Goal: Task Accomplishment & Management: Manage account settings

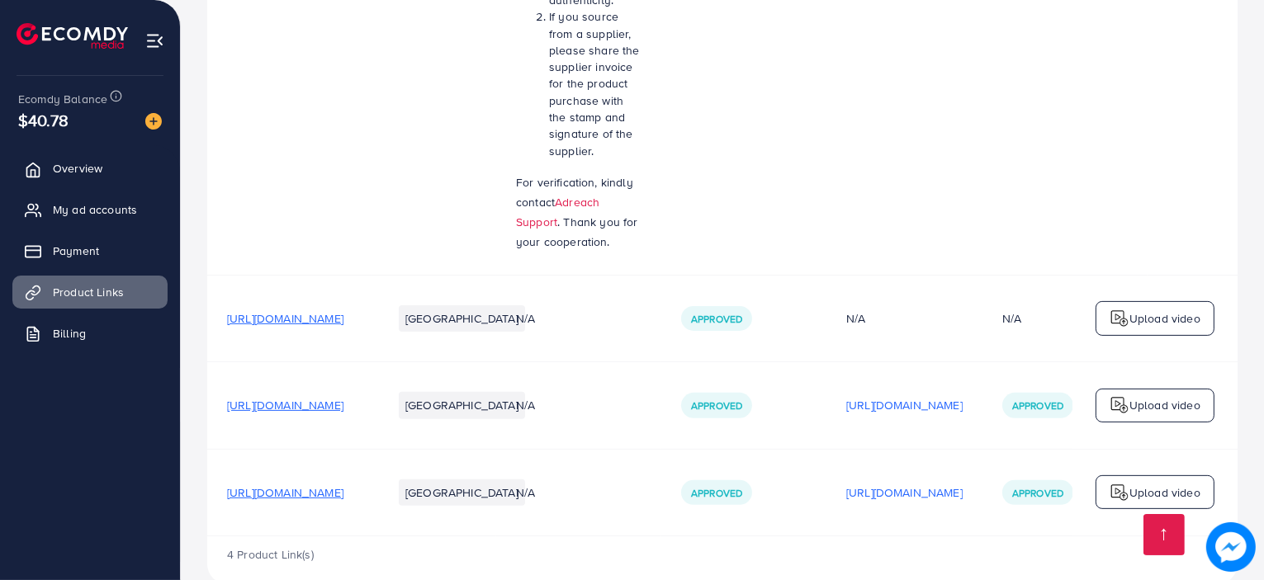
scroll to position [640, 0]
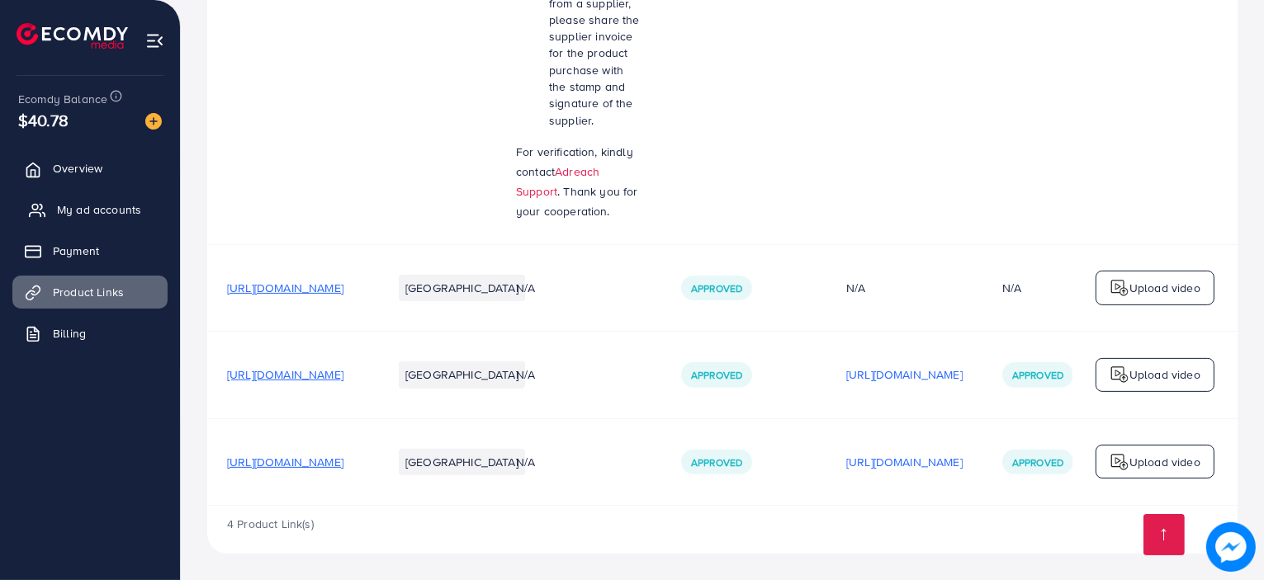
click at [155, 210] on link "My ad accounts" at bounding box center [89, 209] width 155 height 33
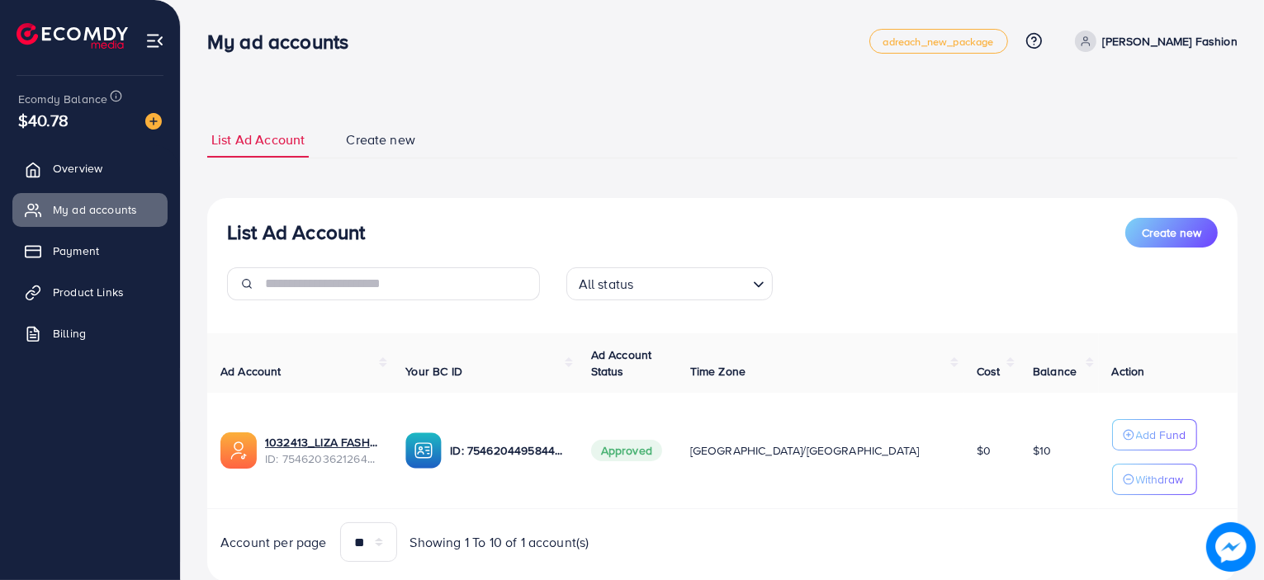
click at [1188, 44] on p "[PERSON_NAME] Fashion" at bounding box center [1170, 41] width 135 height 20
click at [864, 171] on div "**********" at bounding box center [722, 352] width 1030 height 460
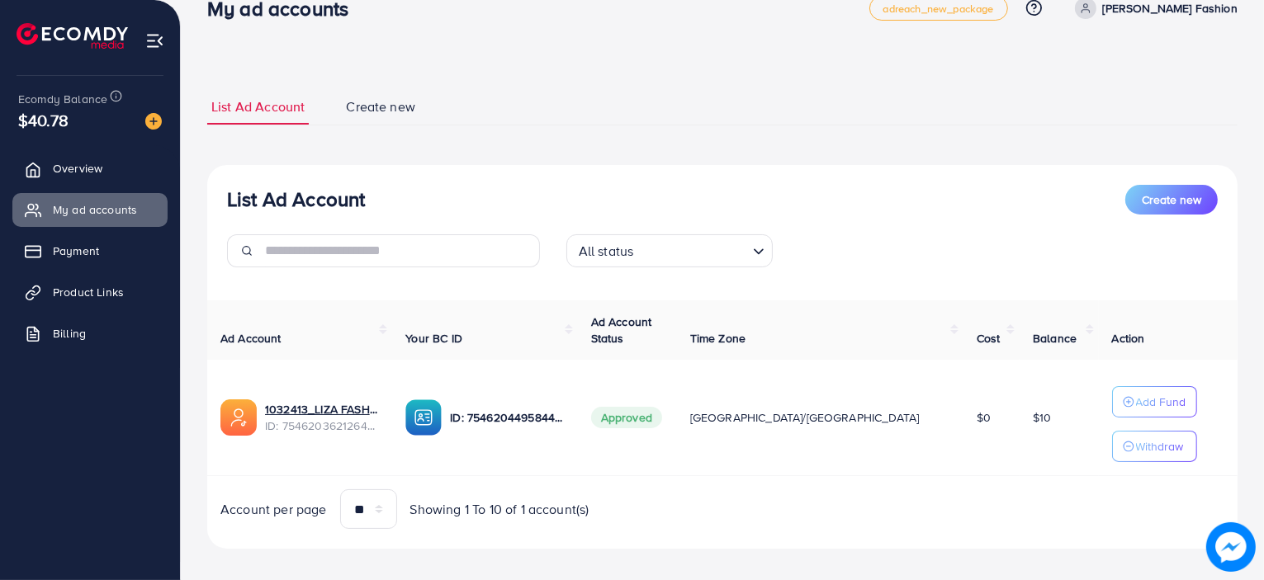
scroll to position [46, 0]
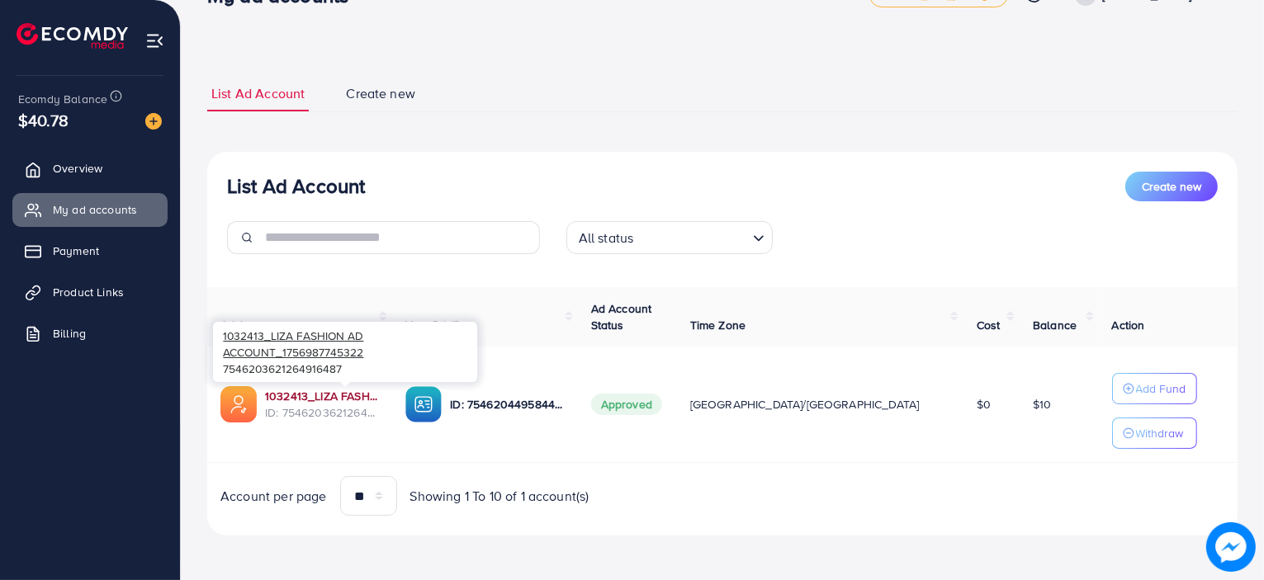
click at [370, 398] on link "1032413_LIZA FASHION AD ACCOUNT_1756987745322" at bounding box center [322, 396] width 114 height 17
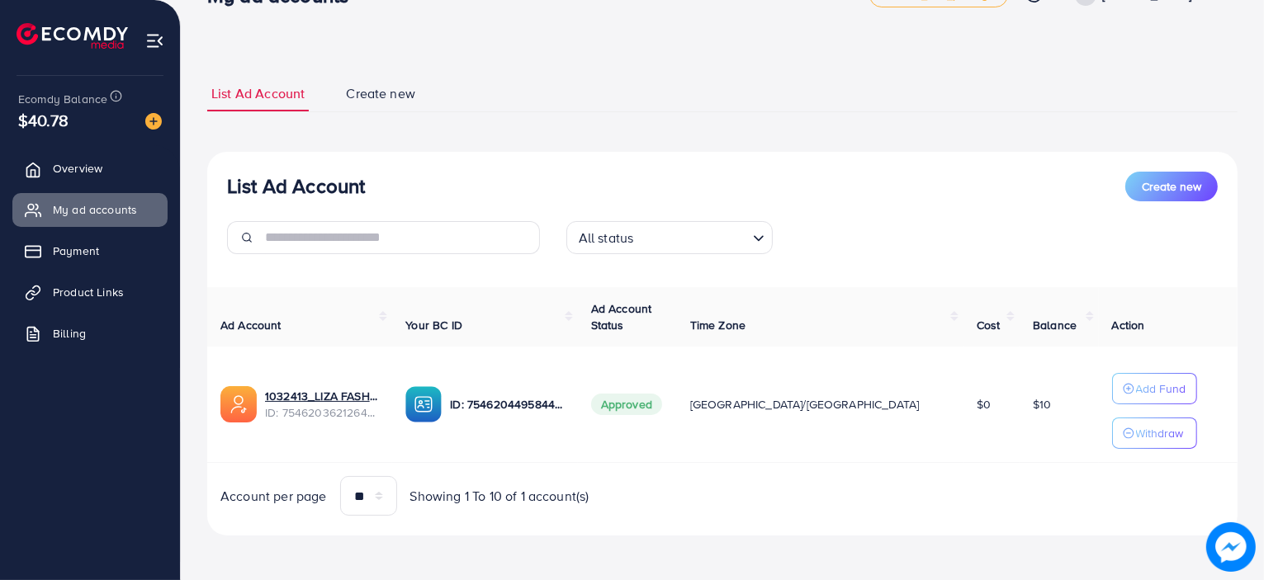
click at [545, 397] on p "ID: 7546204495844818960" at bounding box center [507, 405] width 114 height 20
click at [234, 404] on img at bounding box center [238, 404] width 36 height 36
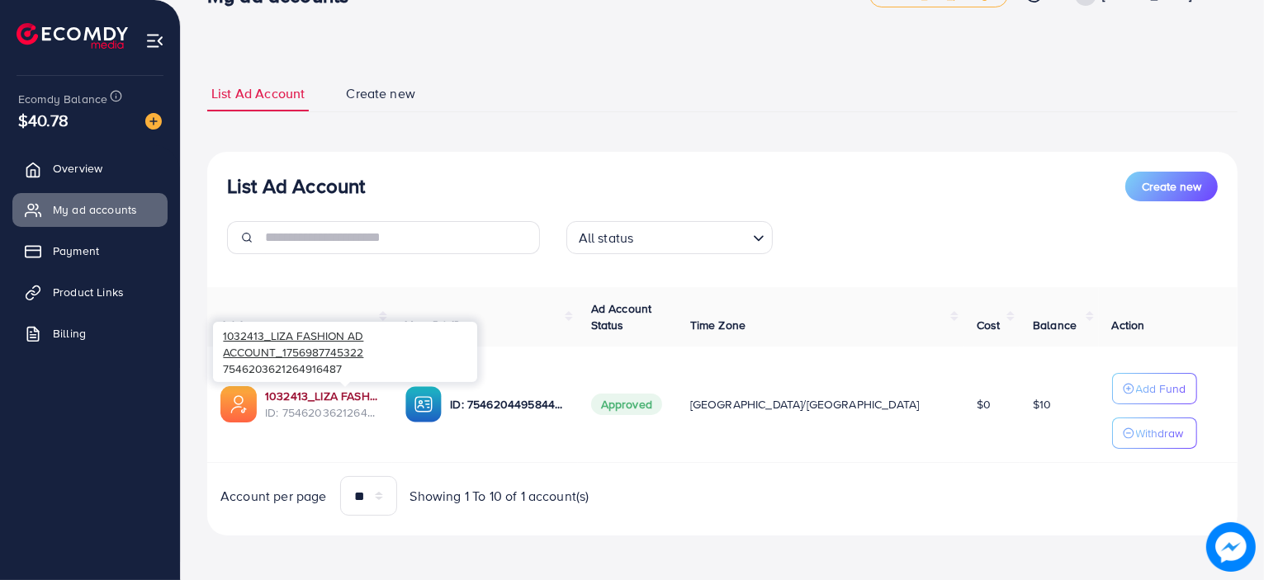
click at [326, 400] on link "1032413_LIZA FASHION AD ACCOUNT_1756987745322" at bounding box center [322, 396] width 114 height 17
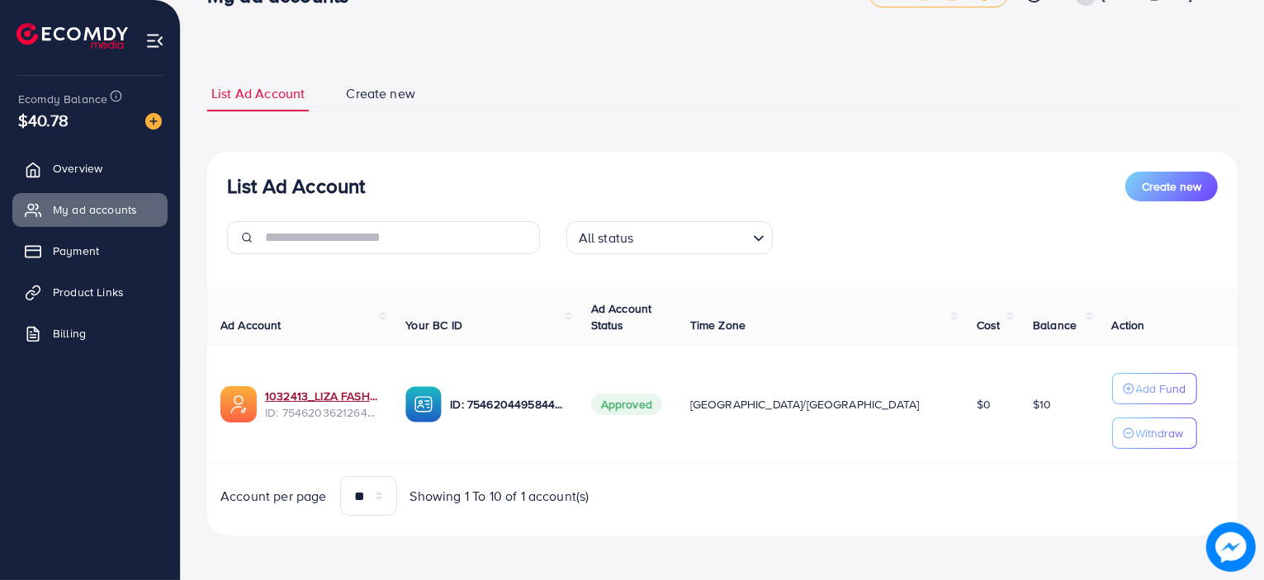
scroll to position [0, 0]
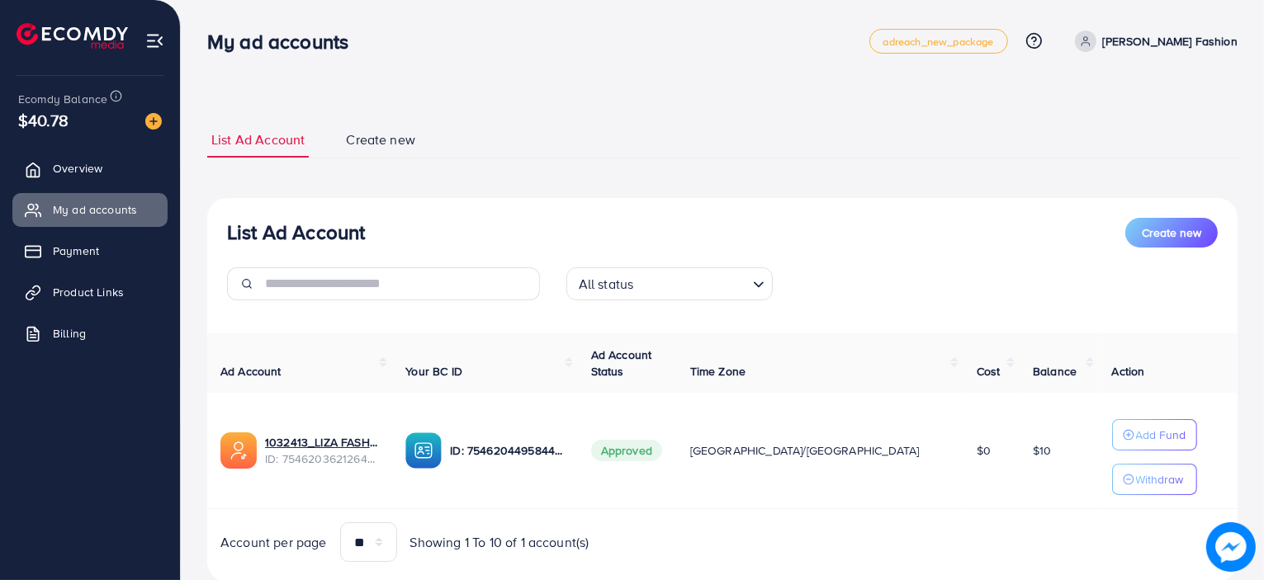
click at [279, 32] on h3 "My ad accounts" at bounding box center [284, 42] width 154 height 24
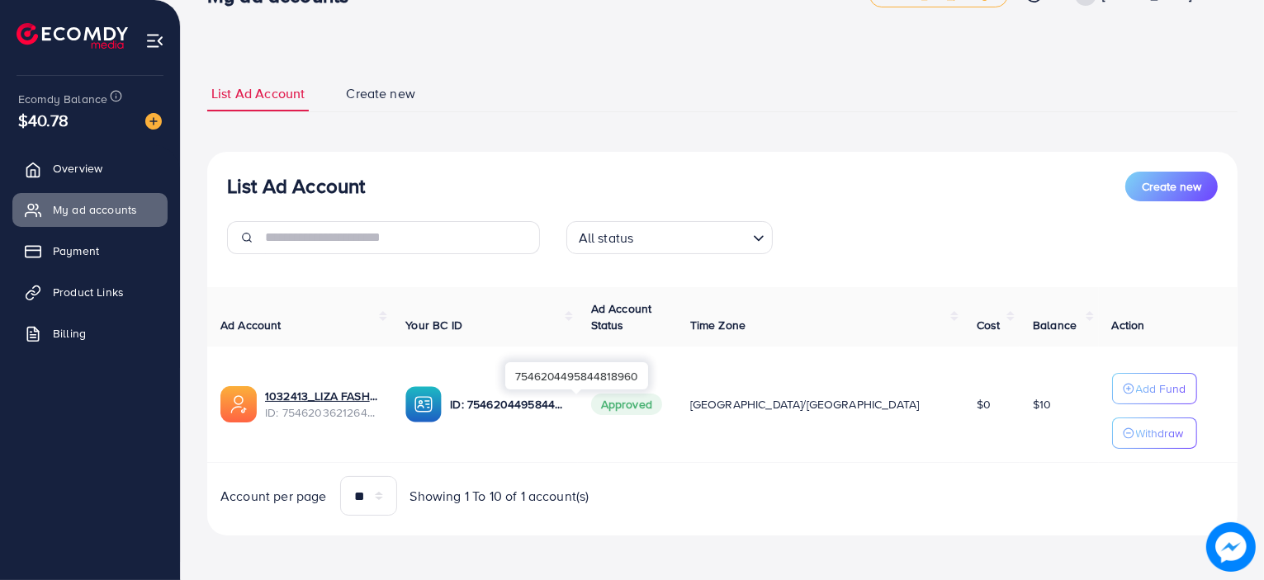
click at [556, 392] on div "7546204495844818960" at bounding box center [576, 375] width 143 height 37
click at [564, 409] on p "ID: 7546204495844818960" at bounding box center [507, 405] width 114 height 20
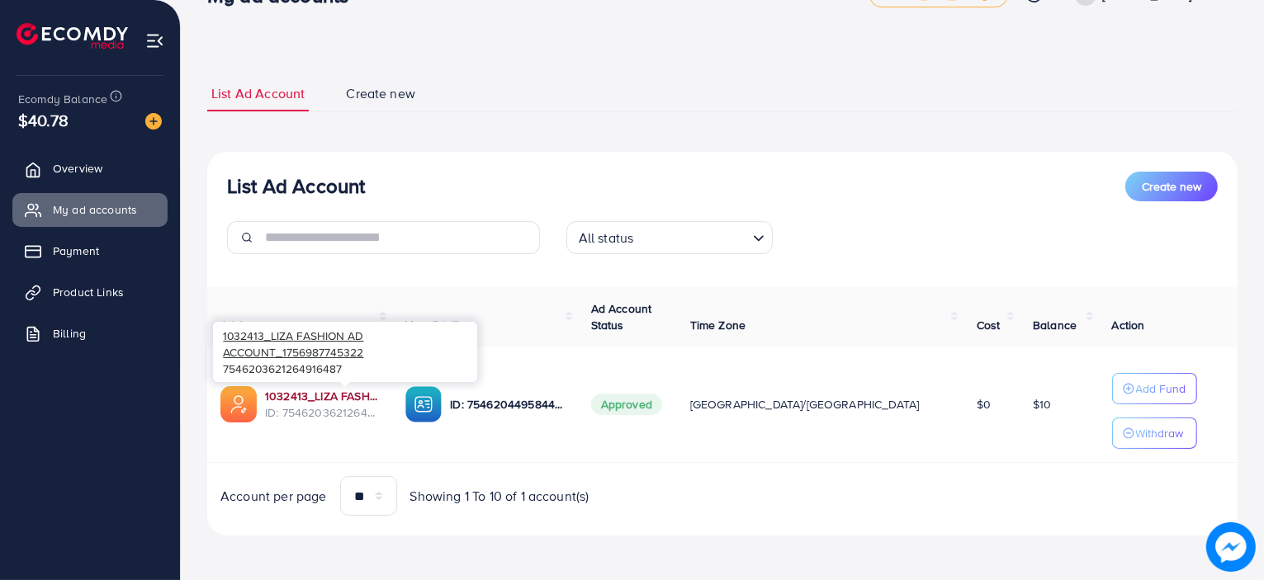
click at [343, 394] on link "1032413_LIZA FASHION AD ACCOUNT_1756987745322" at bounding box center [322, 396] width 114 height 17
click at [362, 395] on link "1032413_LIZA FASHION AD ACCOUNT_1756987745322" at bounding box center [322, 396] width 114 height 17
